Goal: Transaction & Acquisition: Purchase product/service

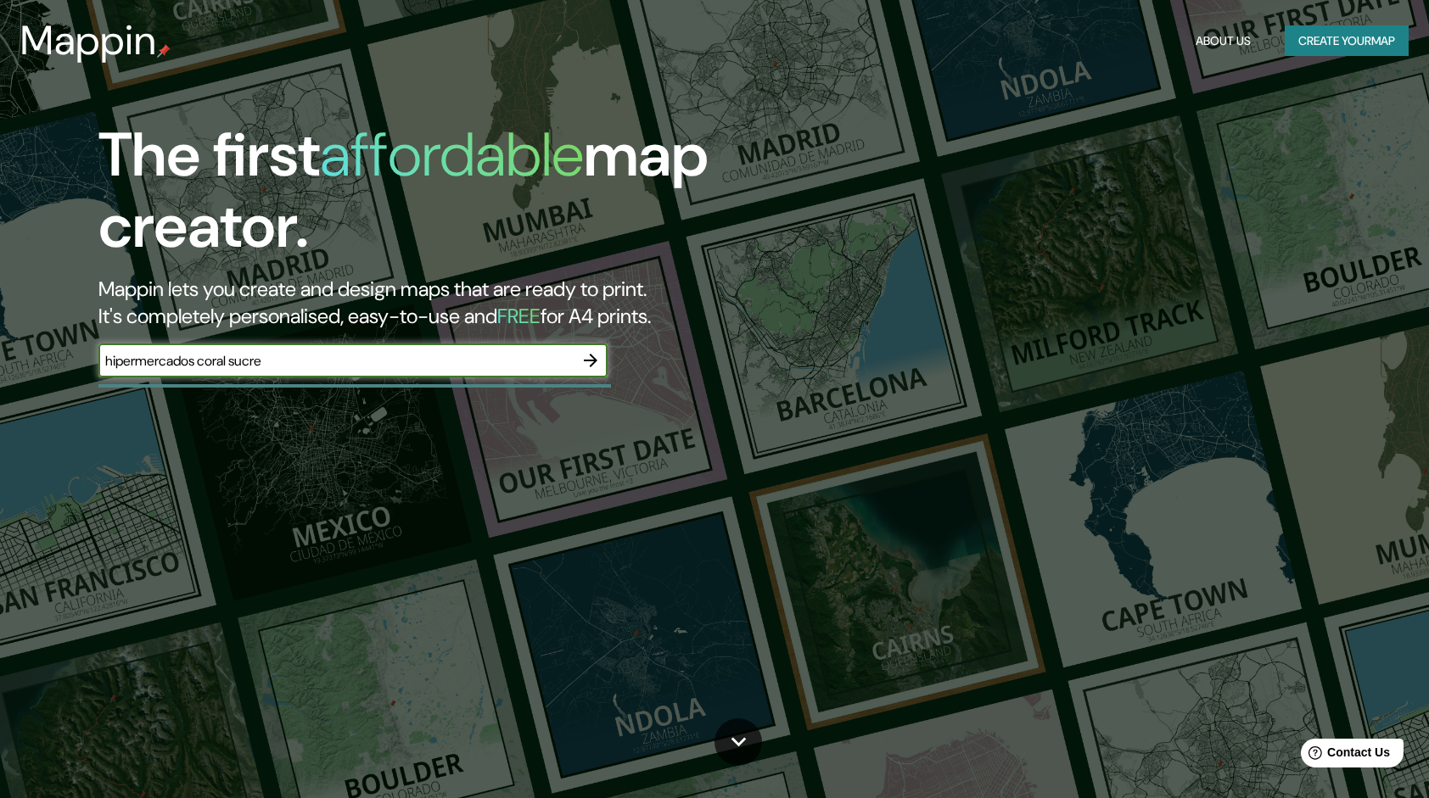
type input "hipermercados coral sucre"
click at [596, 366] on icon "button" at bounding box center [590, 360] width 20 height 20
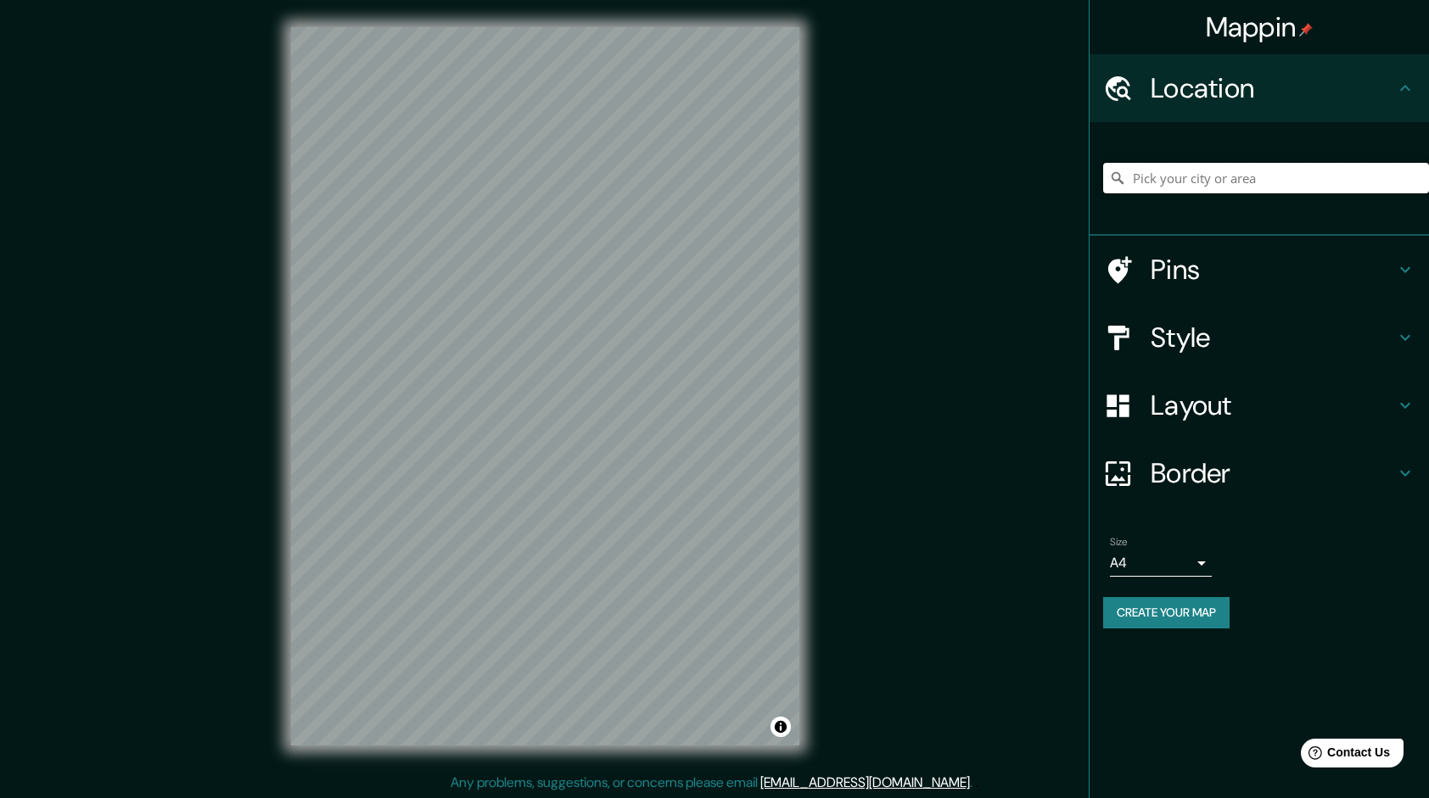
click at [1345, 191] on input "Pick your city or area" at bounding box center [1266, 178] width 326 height 31
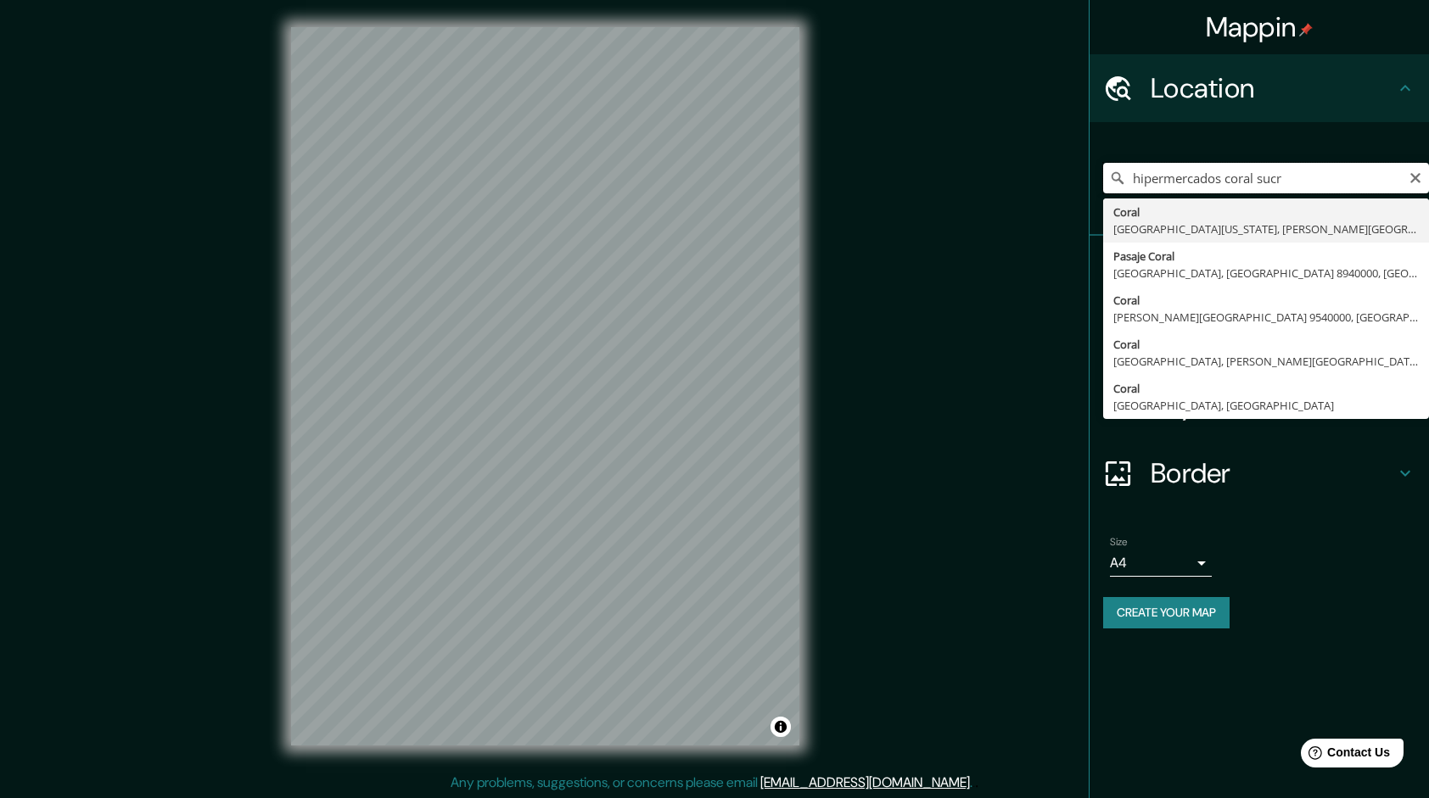
type input "hipermercados coral sucre"
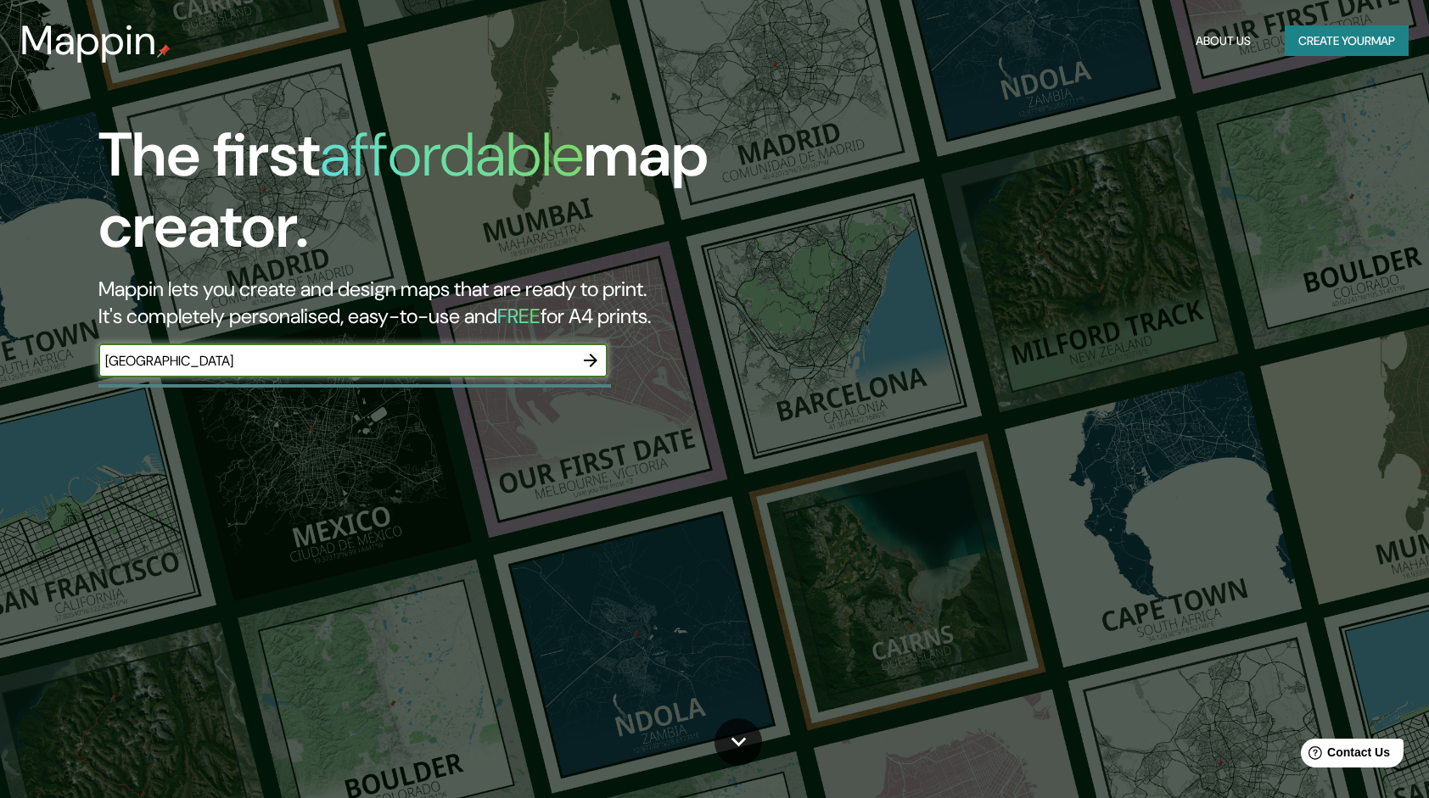
type input "[GEOGRAPHIC_DATA]"
click at [592, 357] on icon "button" at bounding box center [591, 361] width 14 height 14
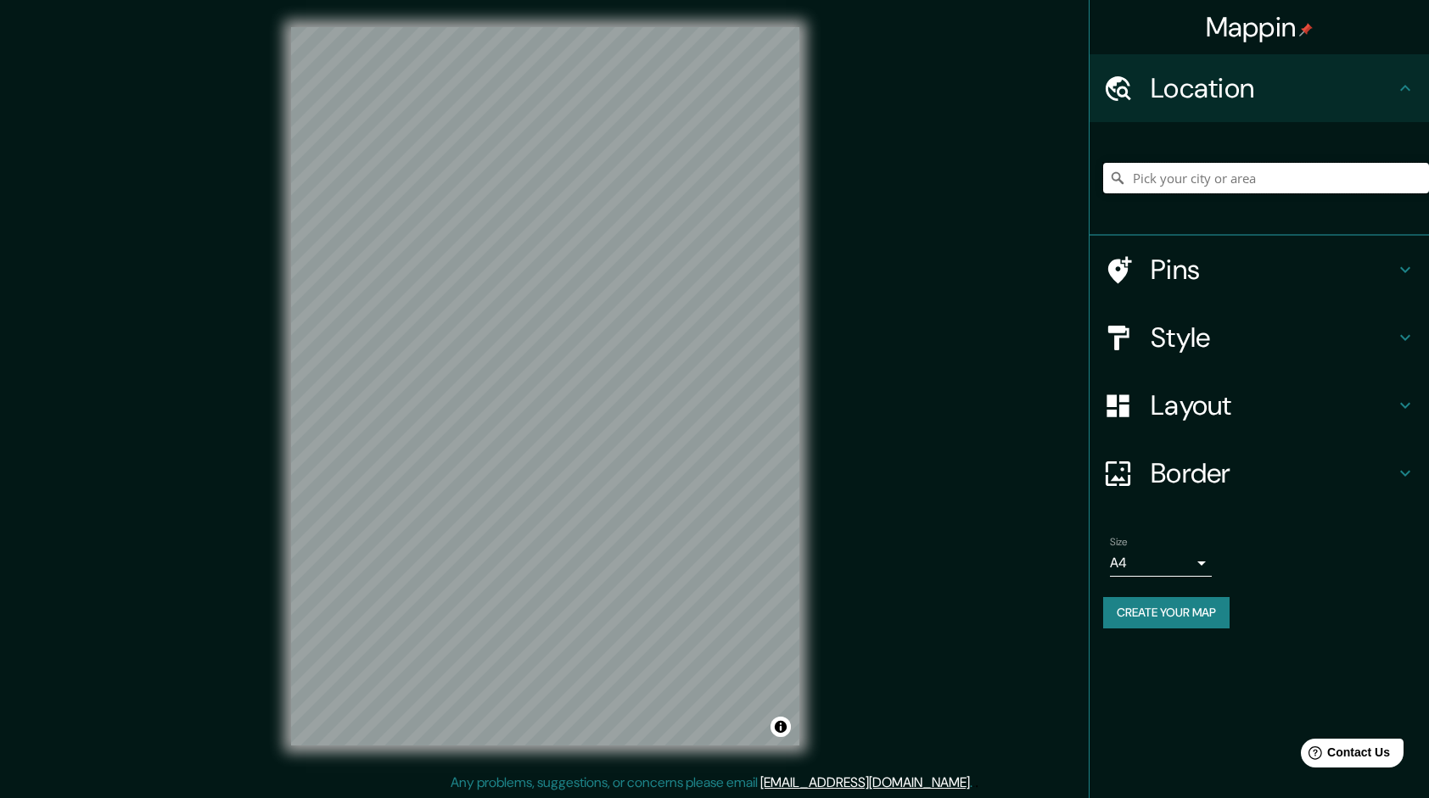
click at [1281, 180] on input "Pick your city or area" at bounding box center [1266, 178] width 326 height 31
type input "[GEOGRAPHIC_DATA], [US_STATE], [GEOGRAPHIC_DATA]"
click at [1414, 178] on icon "Clear" at bounding box center [1415, 178] width 10 height 10
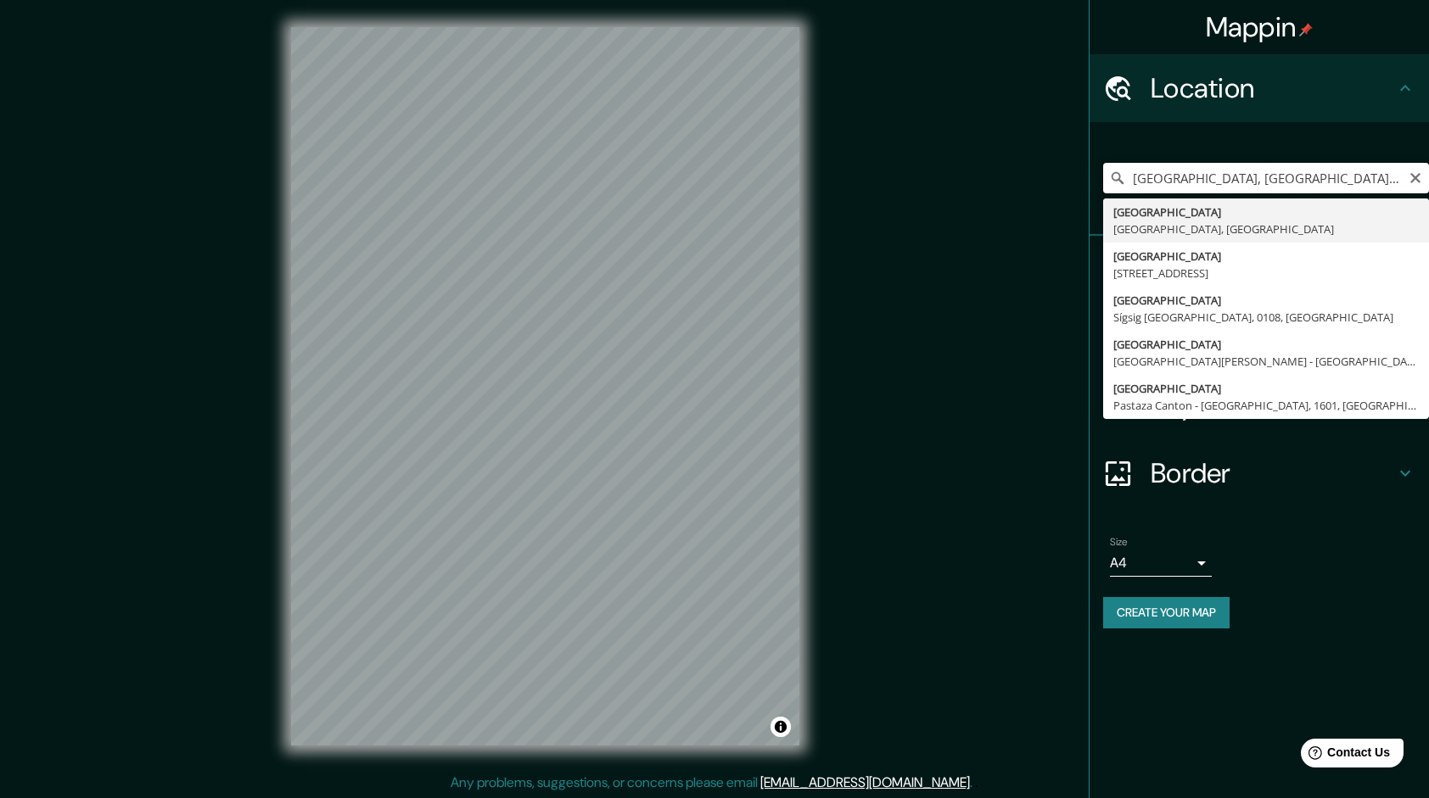
type input "[GEOGRAPHIC_DATA], [GEOGRAPHIC_DATA], [GEOGRAPHIC_DATA]"
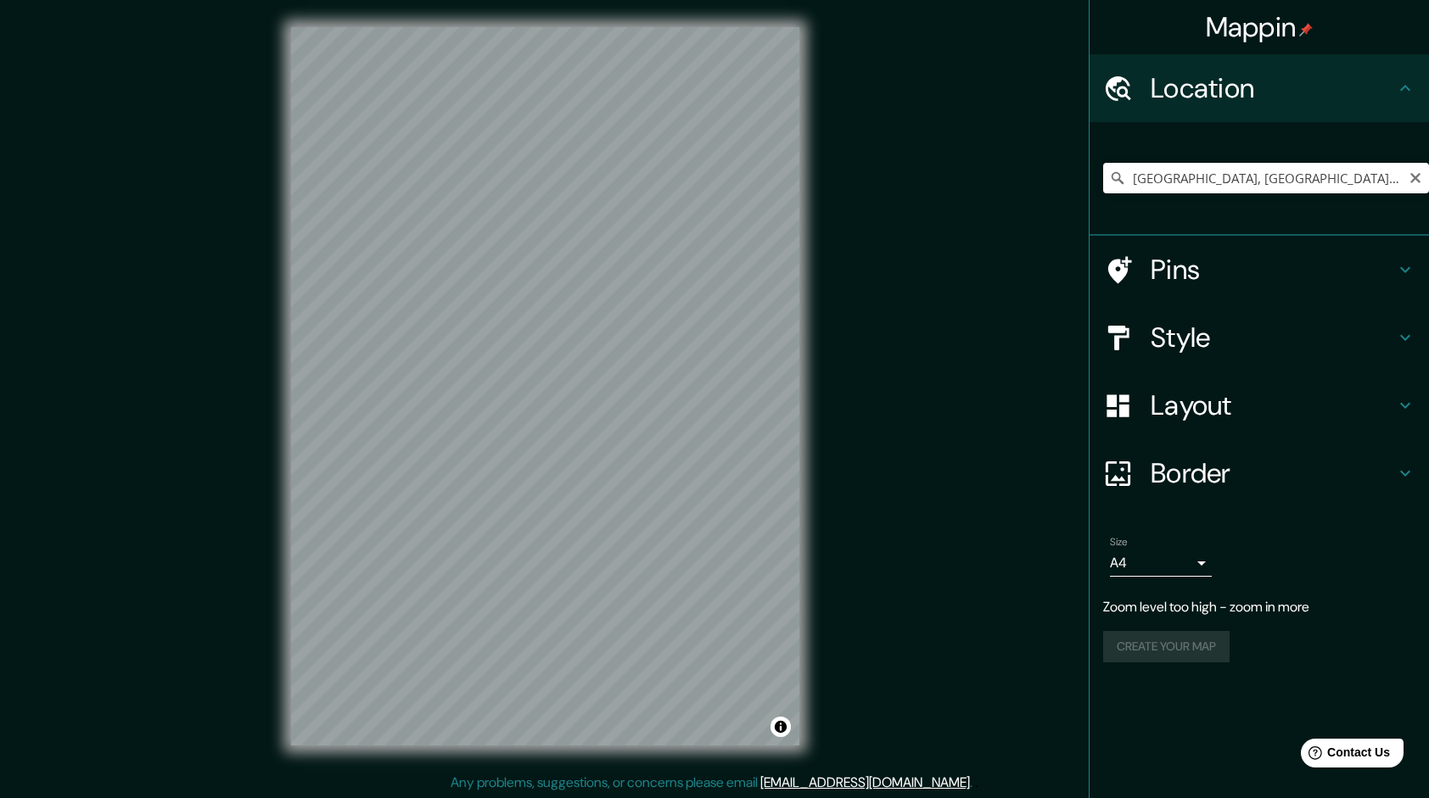
drag, startPoint x: 1415, startPoint y: 178, endPoint x: 1402, endPoint y: 180, distance: 13.7
click at [1414, 179] on icon "Clear" at bounding box center [1415, 178] width 10 height 10
type input "[GEOGRAPHIC_DATA], [GEOGRAPHIC_DATA], [GEOGRAPHIC_DATA]"
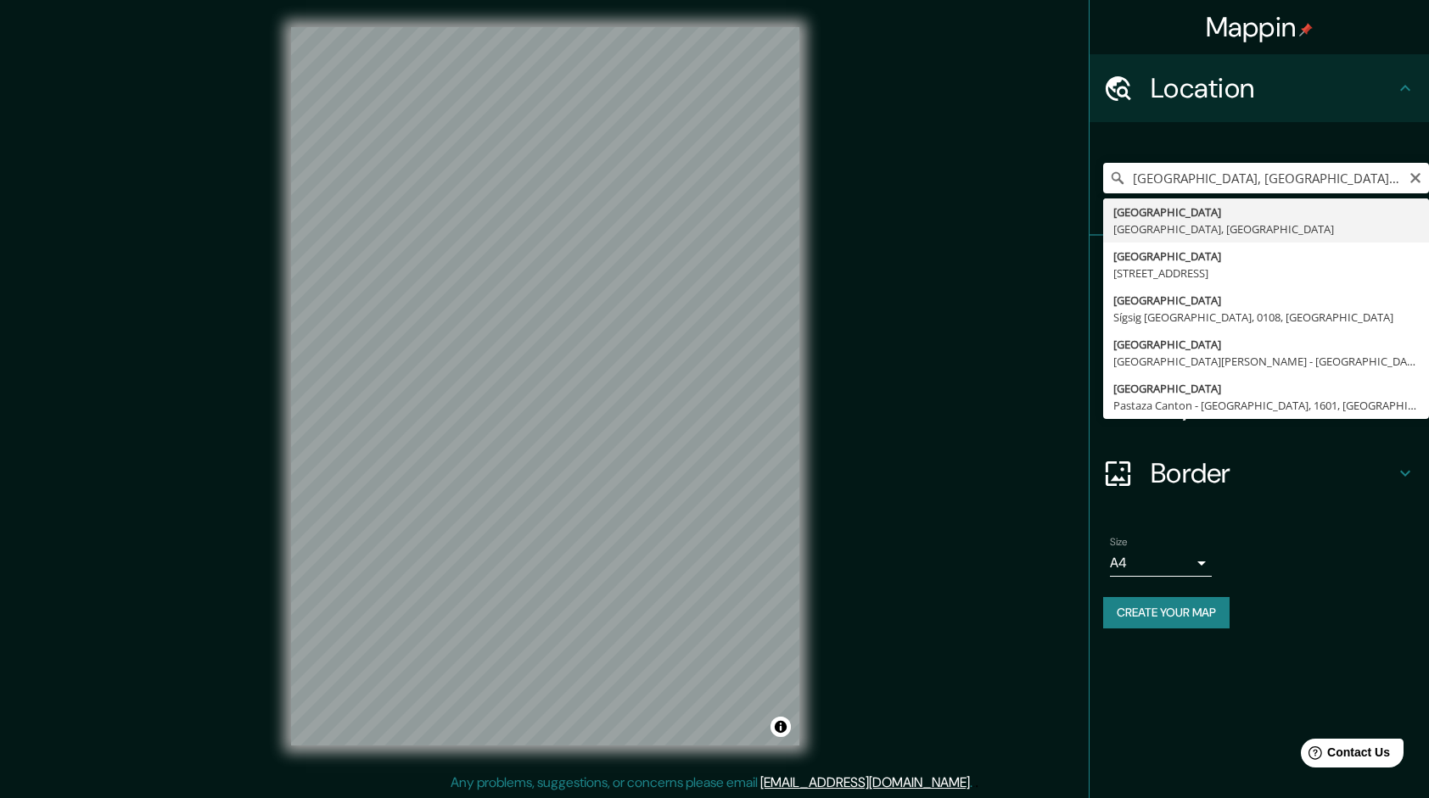
drag, startPoint x: 1415, startPoint y: 177, endPoint x: 1341, endPoint y: 174, distance: 74.7
click at [1414, 177] on icon "Clear" at bounding box center [1415, 178] width 10 height 10
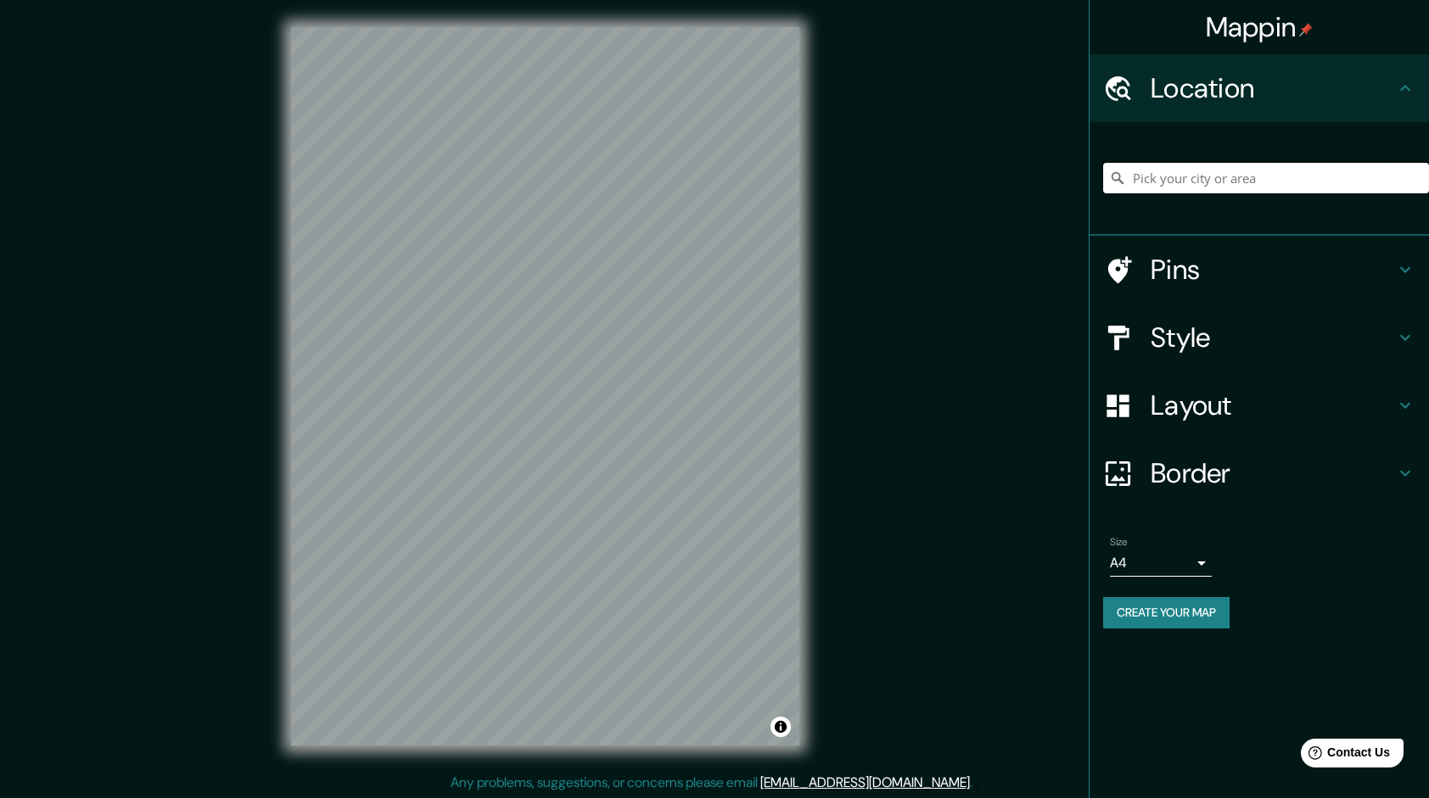
paste input "[GEOGRAPHIC_DATA]"
type input "South, [GEOGRAPHIC_DATA], [US_STATE], [GEOGRAPHIC_DATA]"
click at [1408, 178] on icon "Clear" at bounding box center [1415, 178] width 14 height 14
paste input "[GEOGRAPHIC_DATA]"
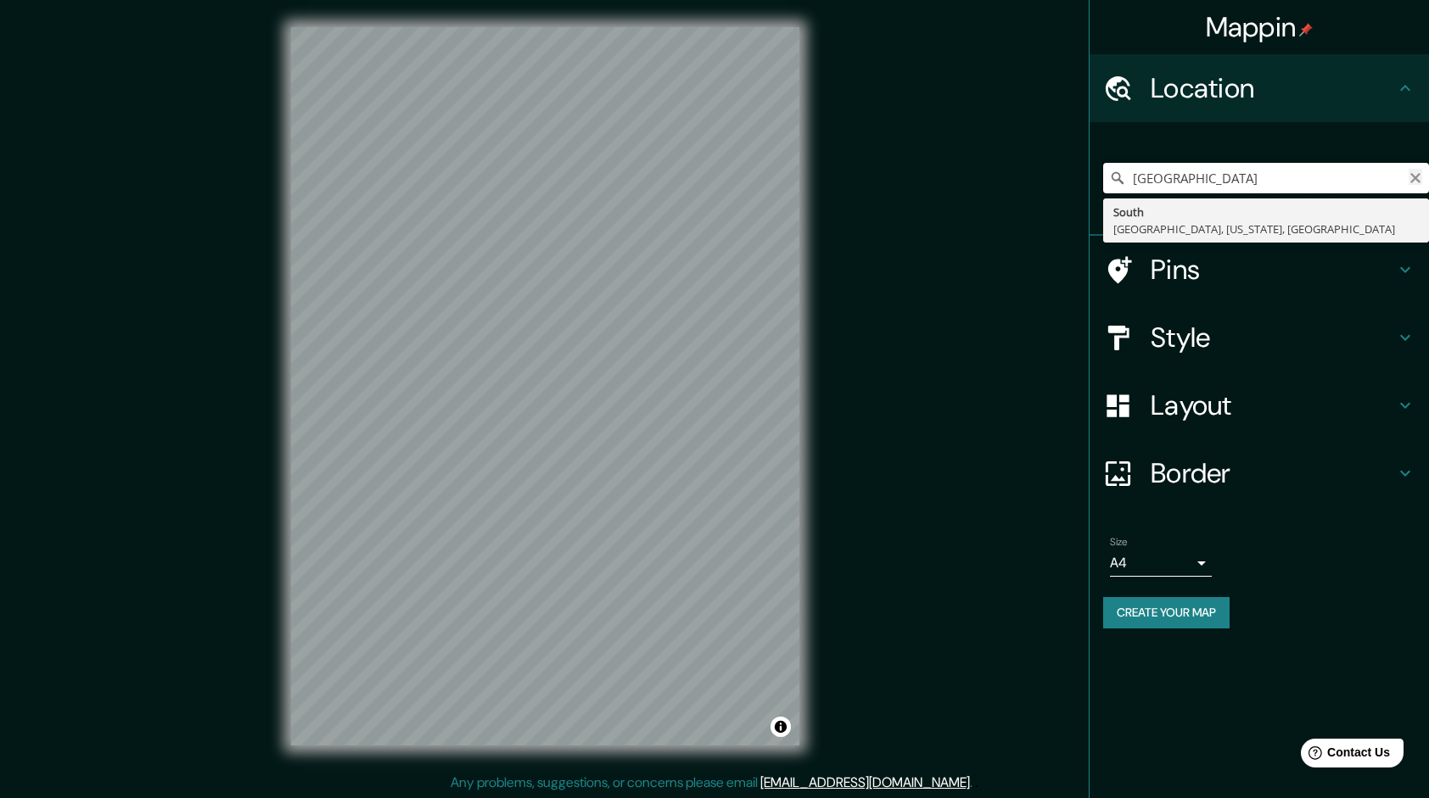
type input "[GEOGRAPHIC_DATA]"
click at [1419, 182] on icon "Clear" at bounding box center [1415, 178] width 10 height 10
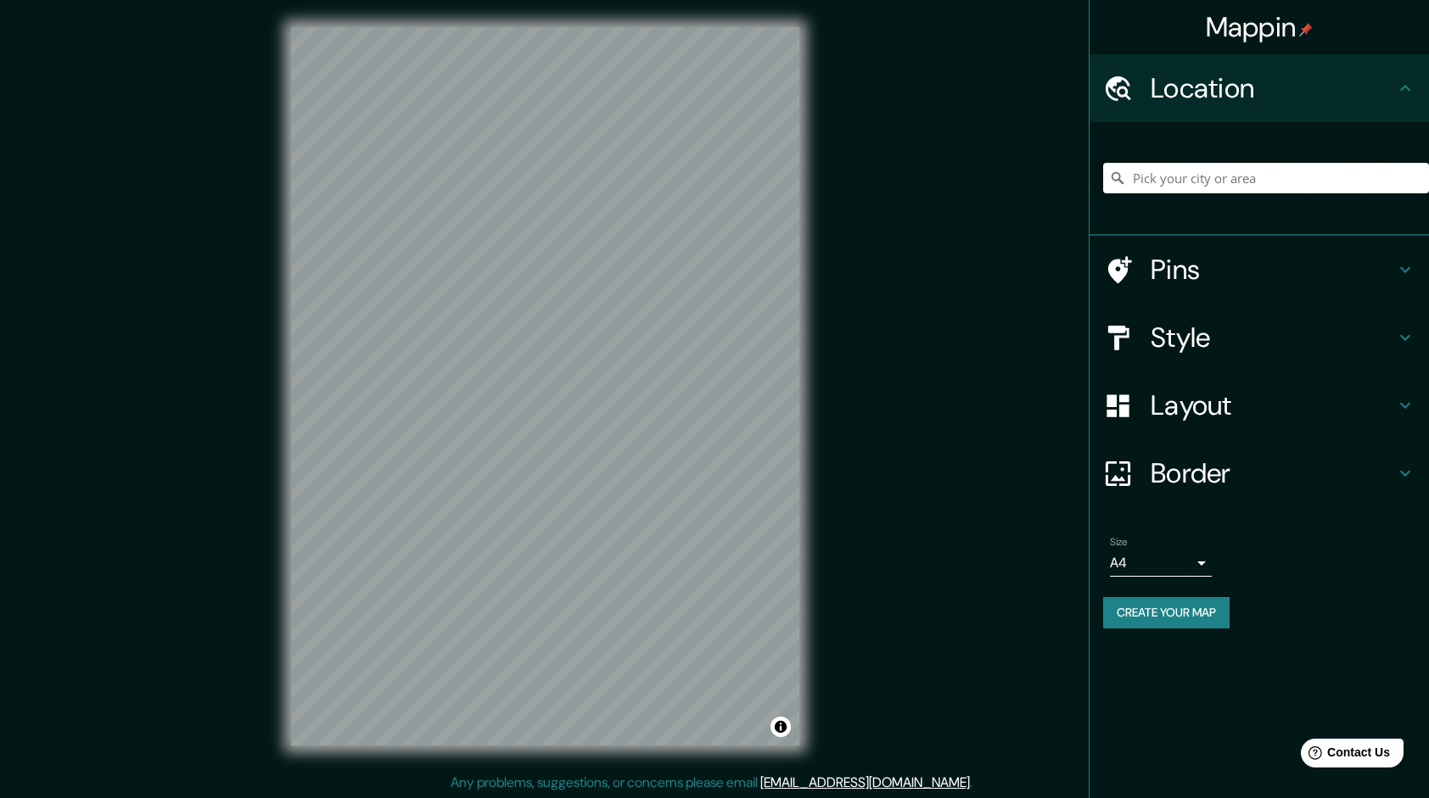
click at [1190, 179] on input "Pick your city or area" at bounding box center [1266, 178] width 326 height 31
paste input "[GEOGRAPHIC_DATA]"
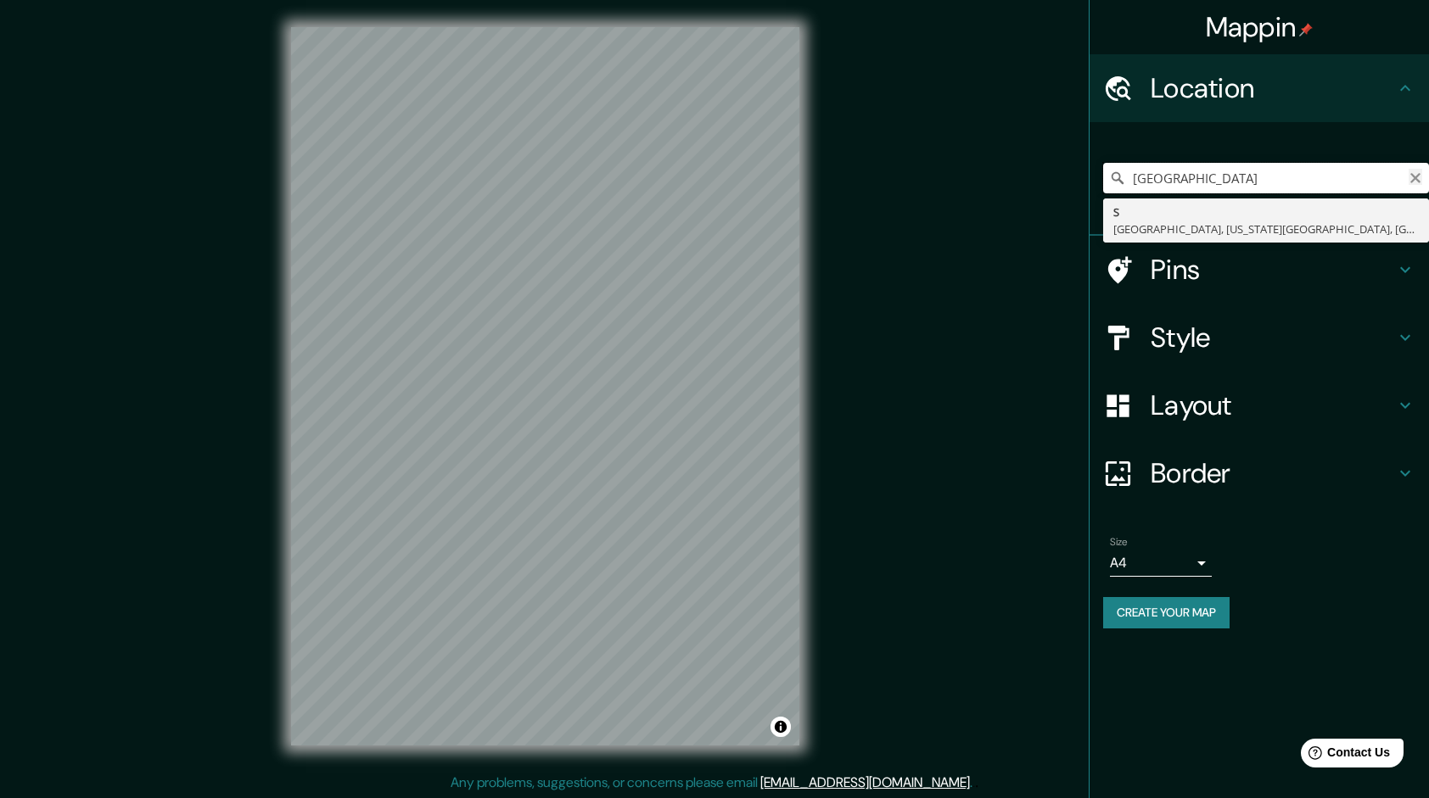
type input "[GEOGRAPHIC_DATA]"
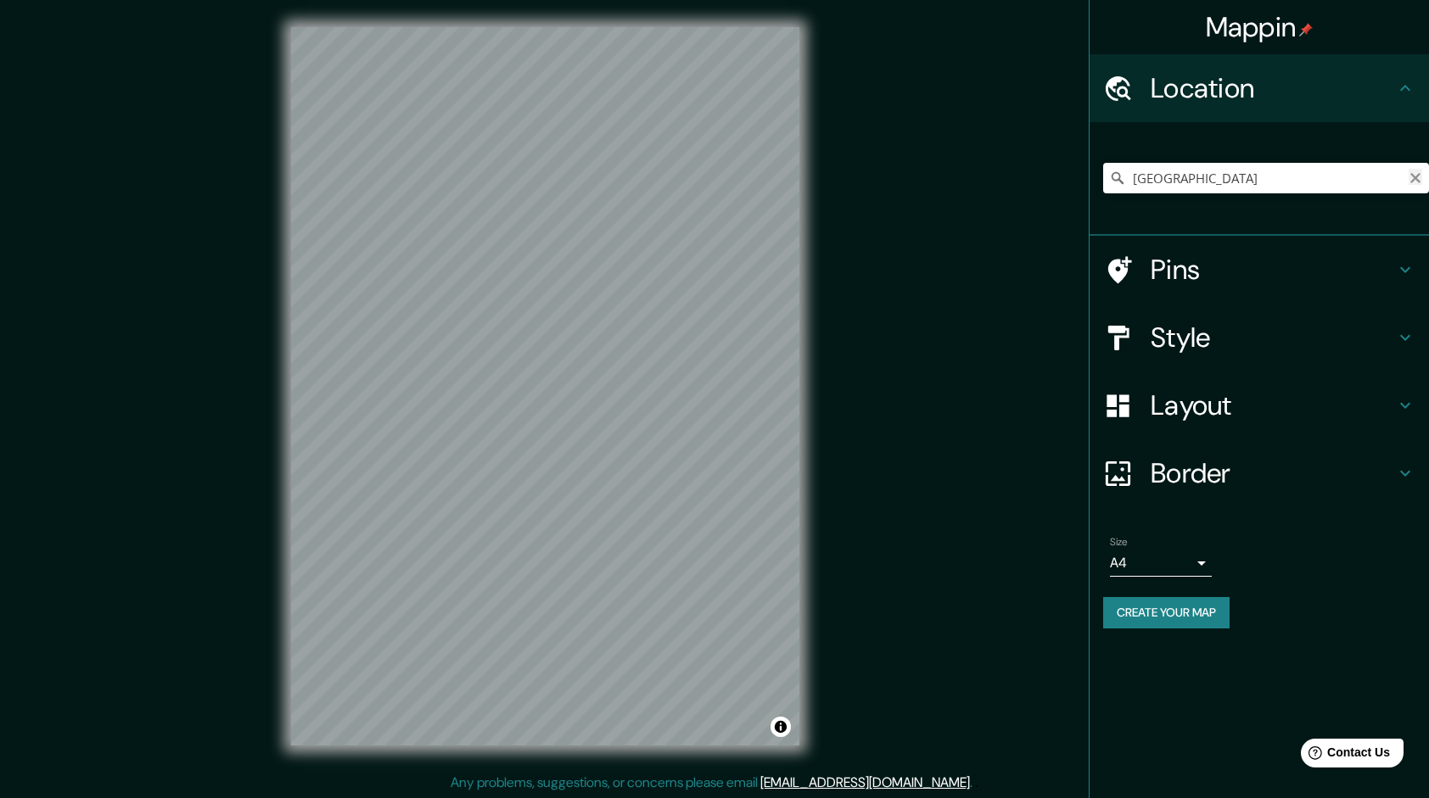
click at [1415, 178] on icon "Clear" at bounding box center [1415, 178] width 10 height 10
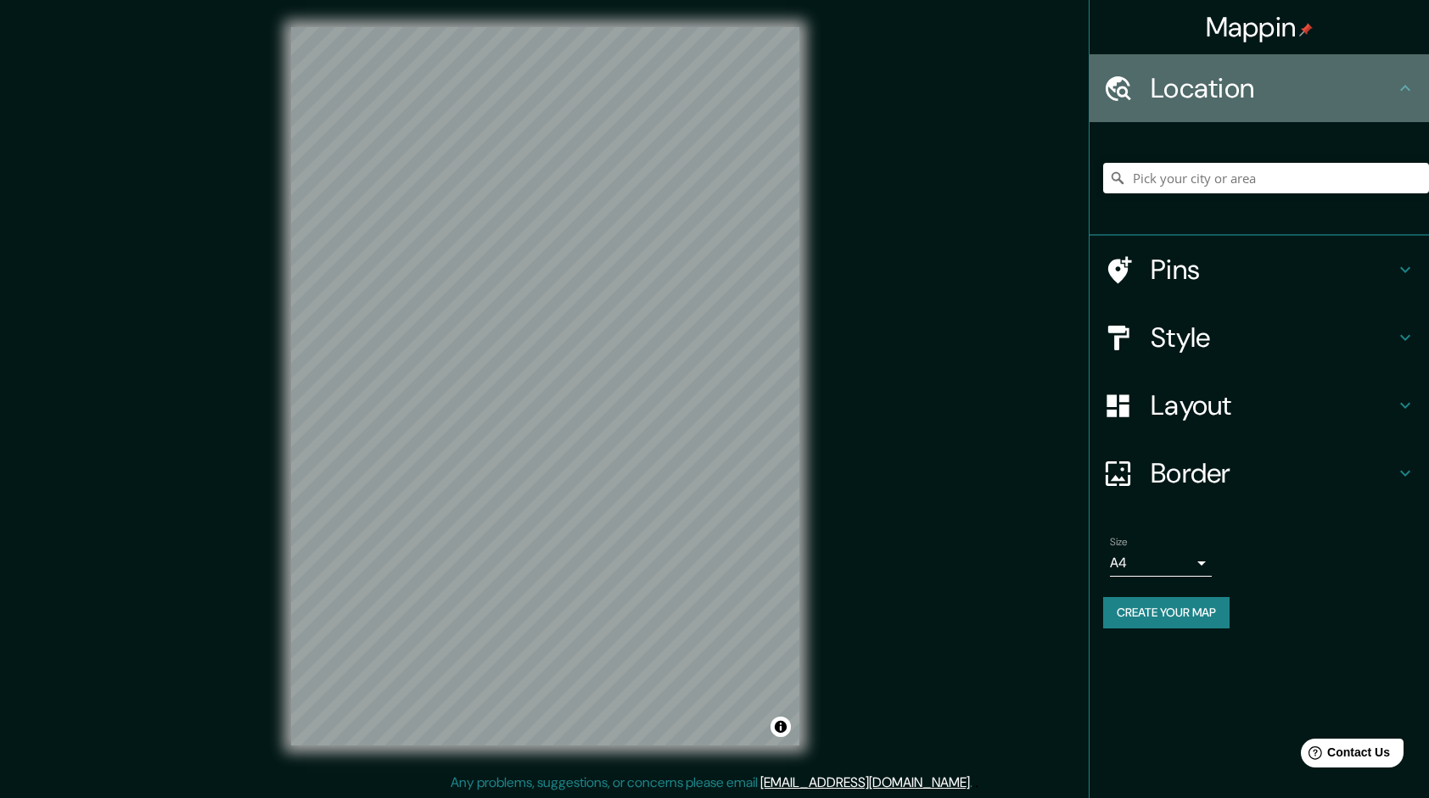
click at [1330, 95] on h4 "Location" at bounding box center [1273, 88] width 244 height 34
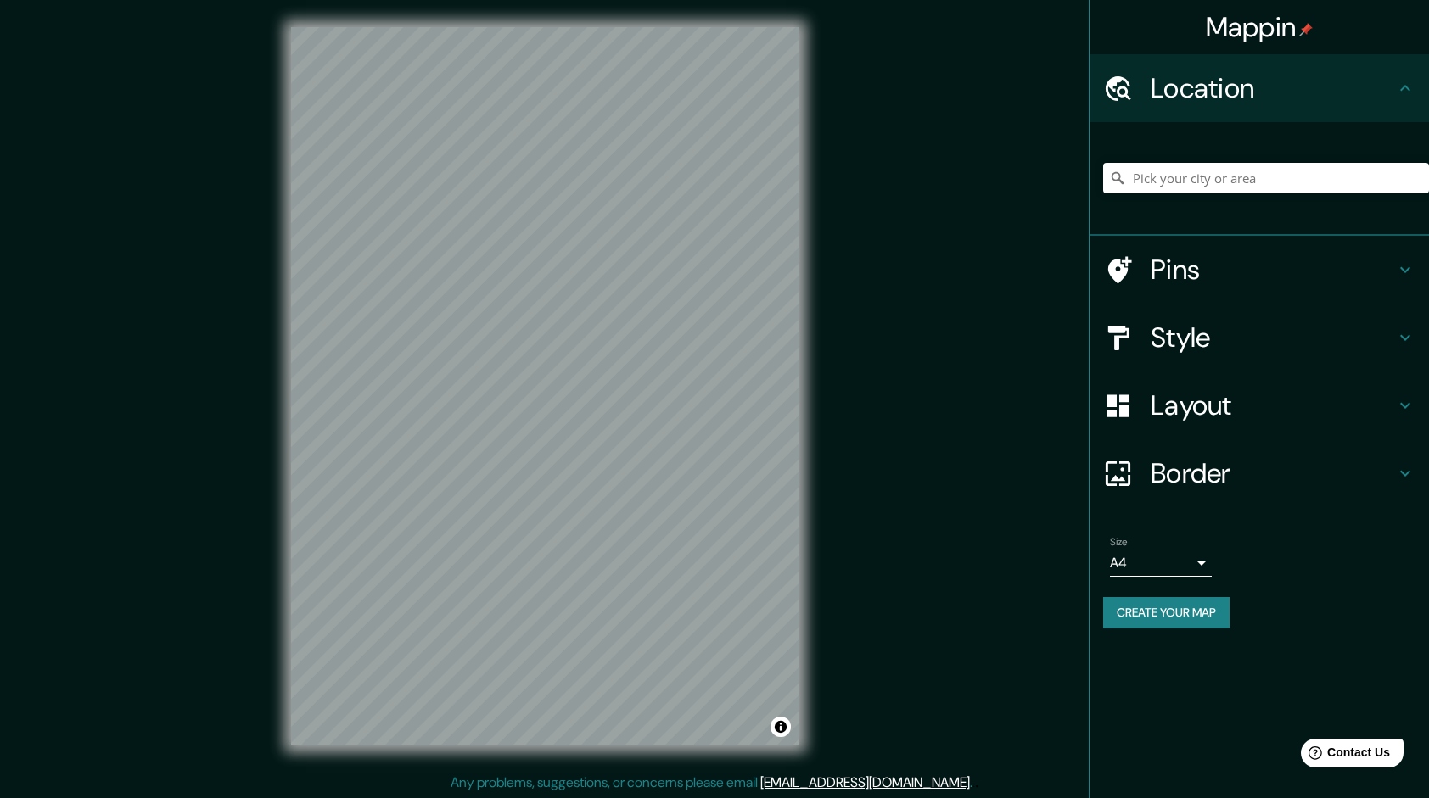
click at [1330, 95] on h4 "Location" at bounding box center [1273, 88] width 244 height 34
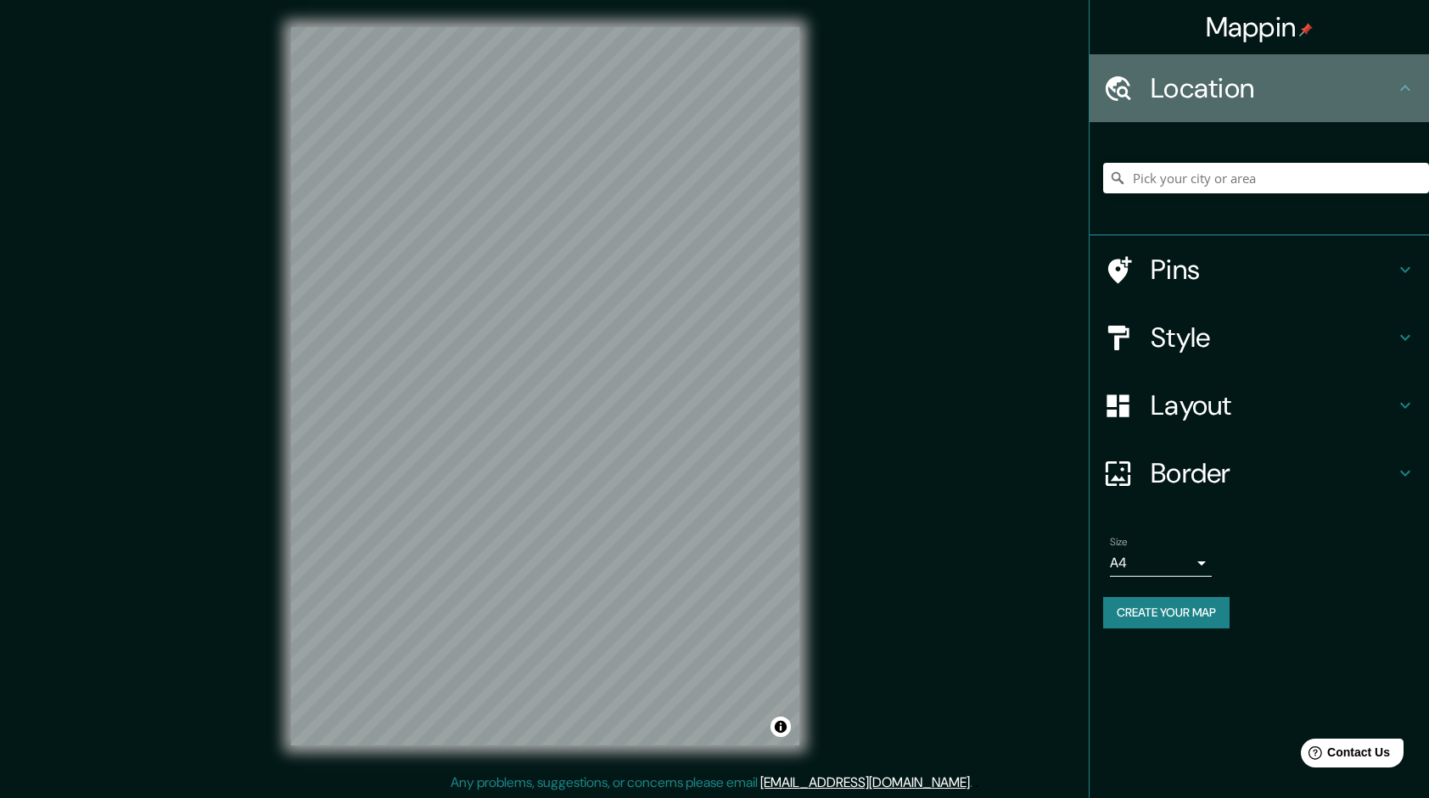
click at [1397, 101] on div "Location" at bounding box center [1258, 88] width 339 height 68
click at [1397, 95] on icon at bounding box center [1405, 88] width 20 height 20
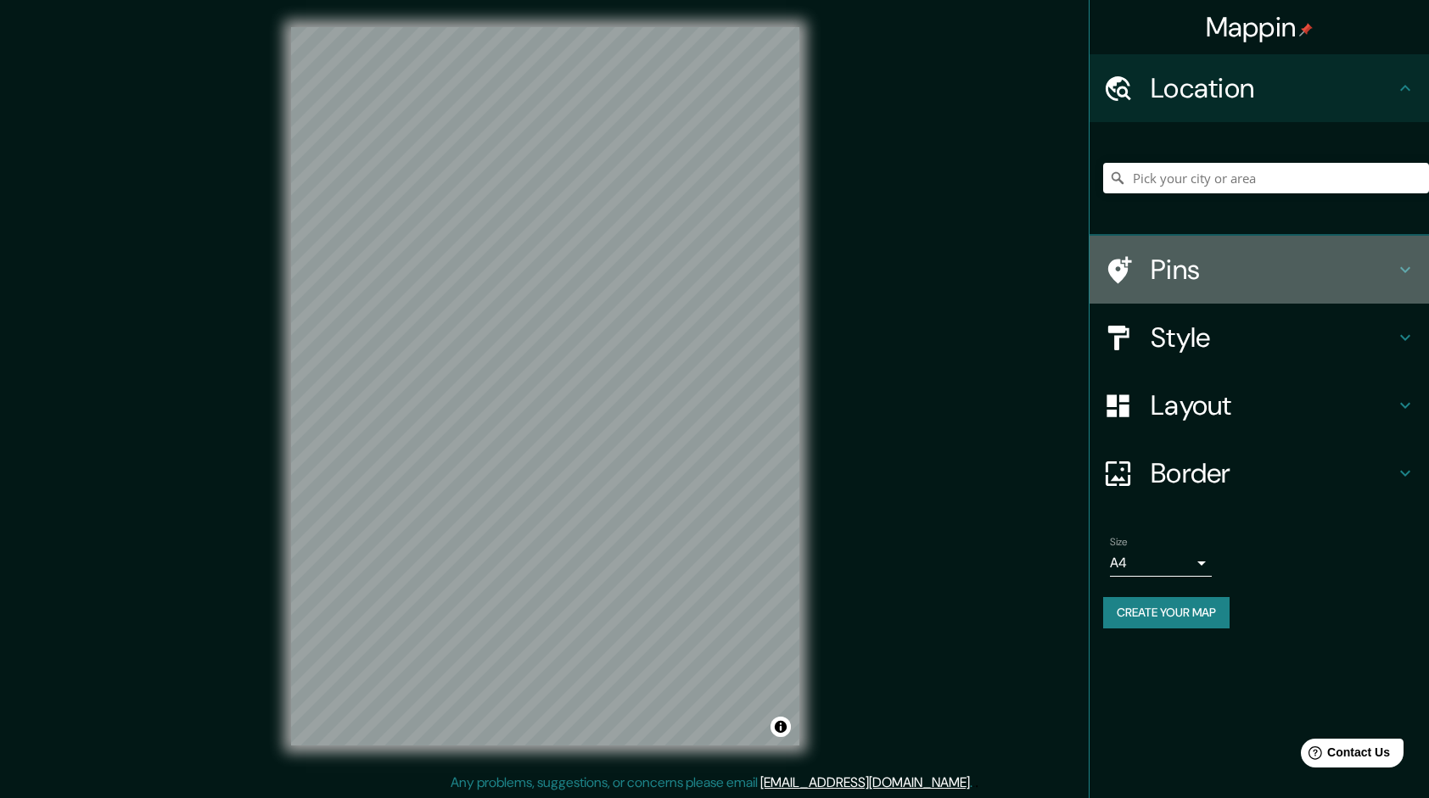
click at [1412, 273] on icon at bounding box center [1405, 270] width 20 height 20
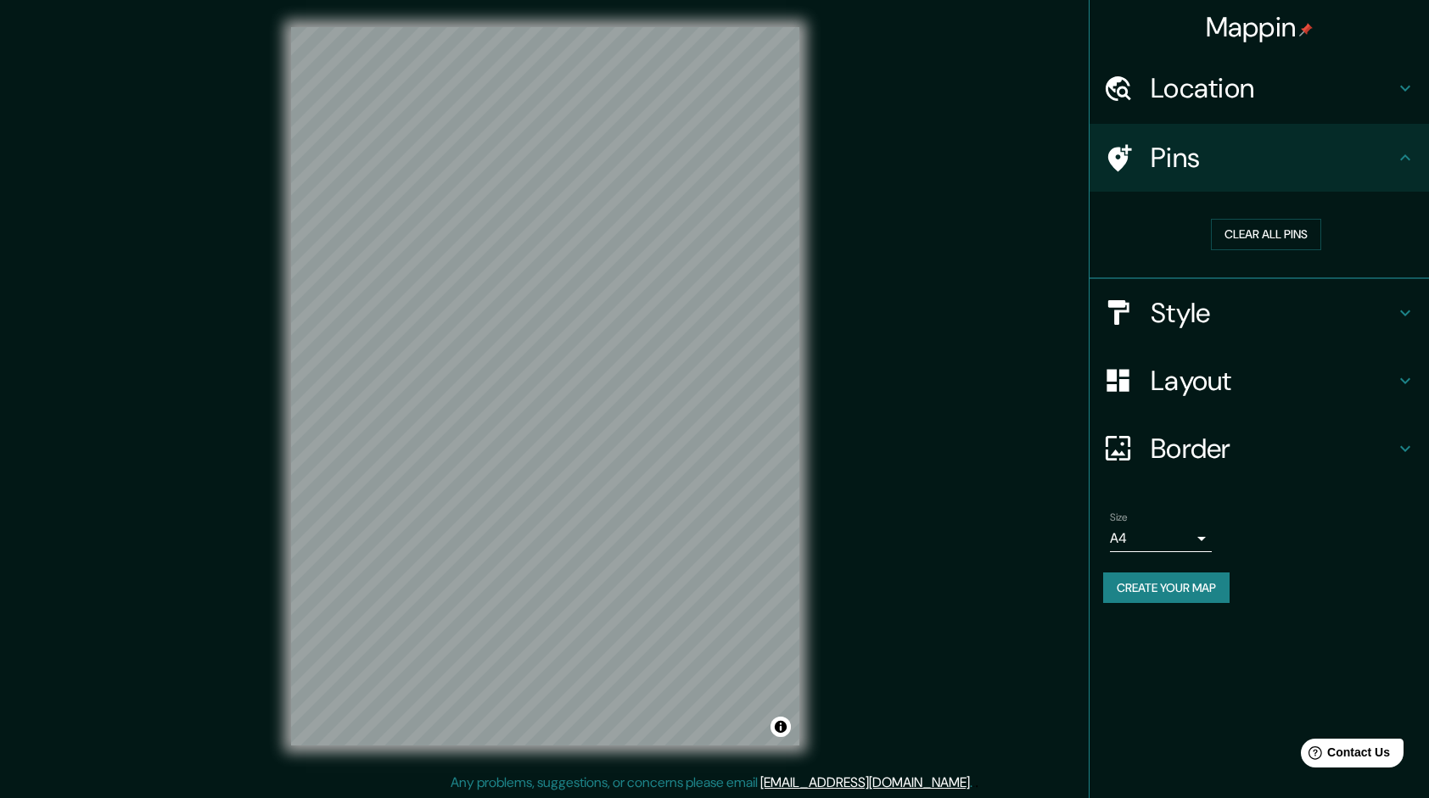
click at [1407, 92] on icon at bounding box center [1405, 88] width 20 height 20
